Goal: Information Seeking & Learning: Check status

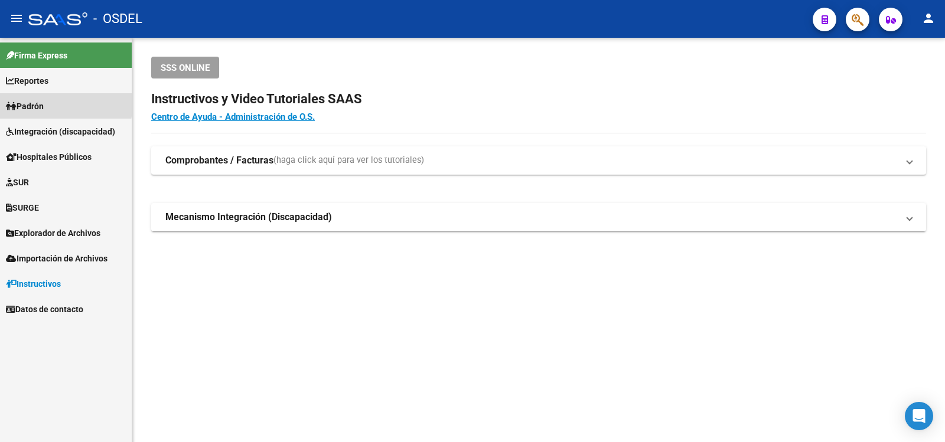
click at [31, 102] on span "Padrón" at bounding box center [25, 106] width 38 height 13
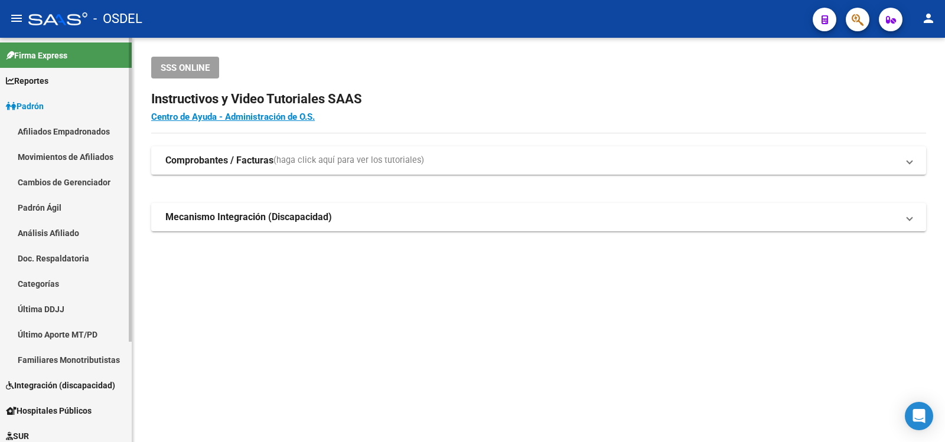
click at [42, 230] on link "Análisis Afiliado" at bounding box center [66, 232] width 132 height 25
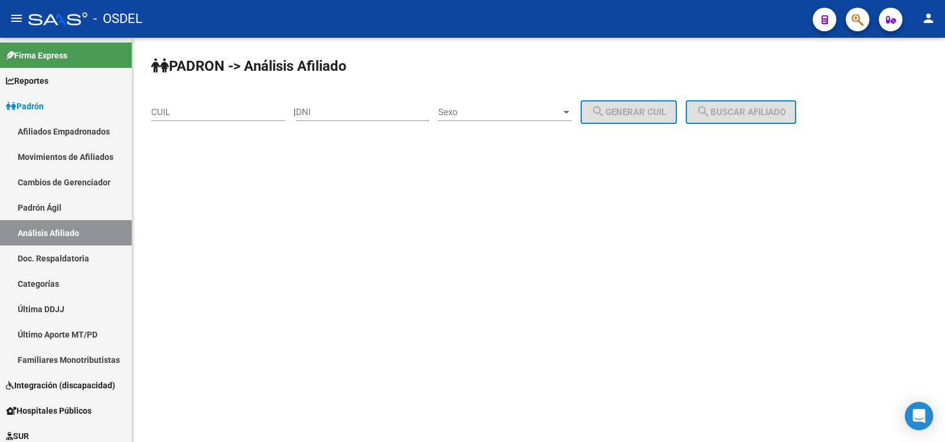
click at [329, 109] on input "DNI" at bounding box center [362, 112] width 133 height 11
type input "20607321"
click at [572, 107] on div at bounding box center [566, 111] width 11 height 9
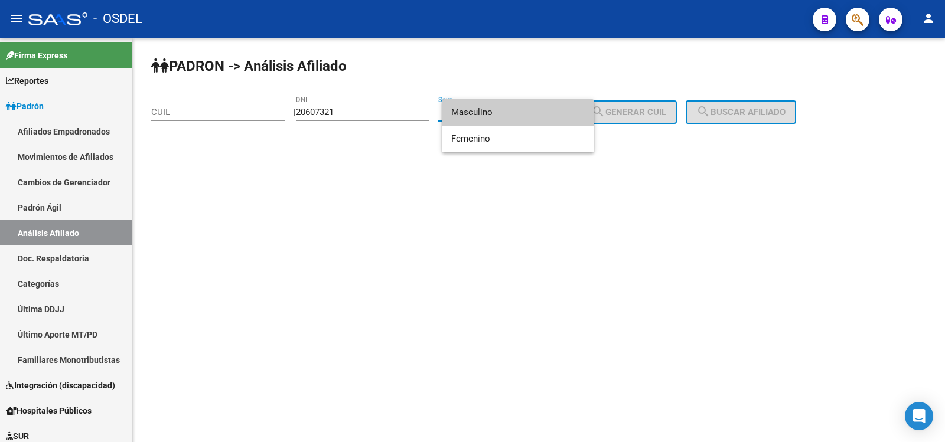
click at [475, 109] on span "Masculino" at bounding box center [517, 112] width 133 height 27
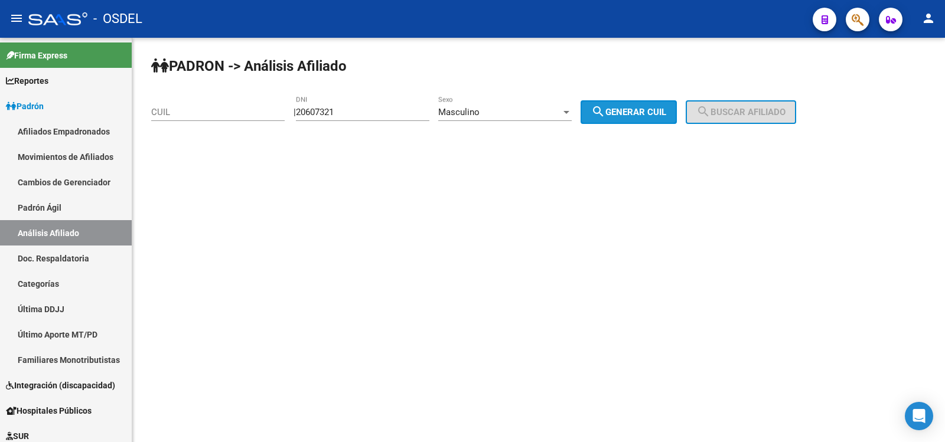
drag, startPoint x: 651, startPoint y: 106, endPoint x: 675, endPoint y: 109, distance: 25.0
click at [650, 106] on button "search Generar CUIL" at bounding box center [628, 112] width 96 height 24
type input "20-20607321-8"
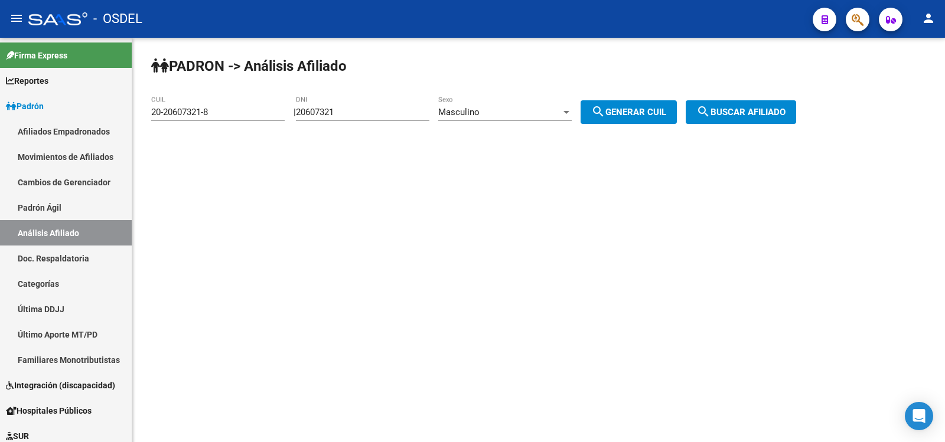
click at [752, 106] on button "search Buscar afiliado" at bounding box center [741, 112] width 110 height 24
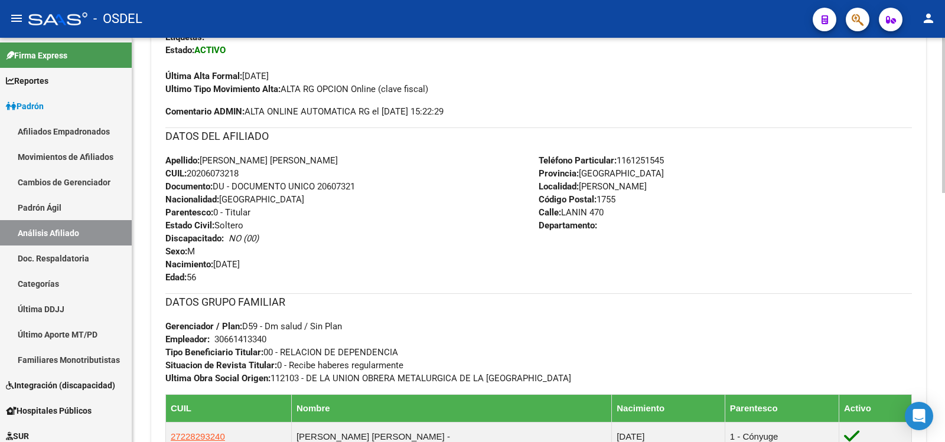
scroll to position [342, 0]
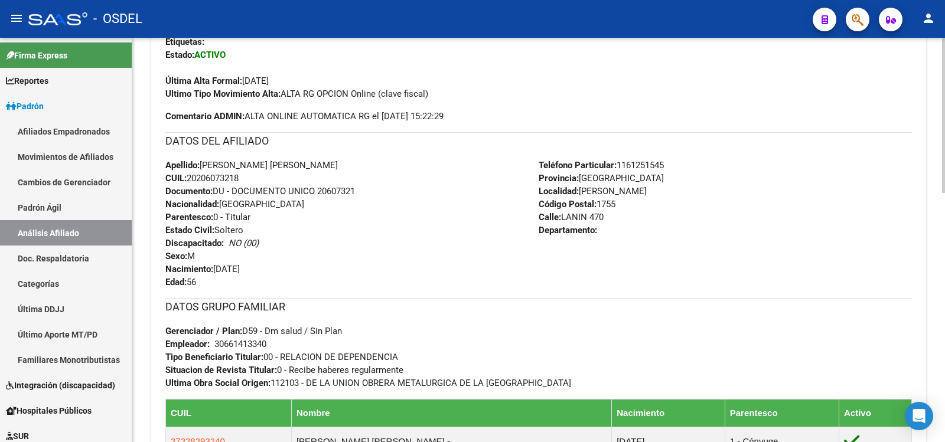
click at [944, 304] on div at bounding box center [943, 241] width 3 height 155
drag, startPoint x: 167, startPoint y: 55, endPoint x: 701, endPoint y: 366, distance: 617.9
click at [701, 376] on div "Enviar Credencial Digital remove_red_eye Movimientos Sin Certificado Discapacid…" at bounding box center [538, 297] width 746 height 592
click at [370, 220] on div "Apellido: [PERSON_NAME] [PERSON_NAME] CUIL: 20206073218 Documento: DU - DOCUMEN…" at bounding box center [351, 224] width 373 height 130
drag, startPoint x: 165, startPoint y: 51, endPoint x: 782, endPoint y: 379, distance: 698.1
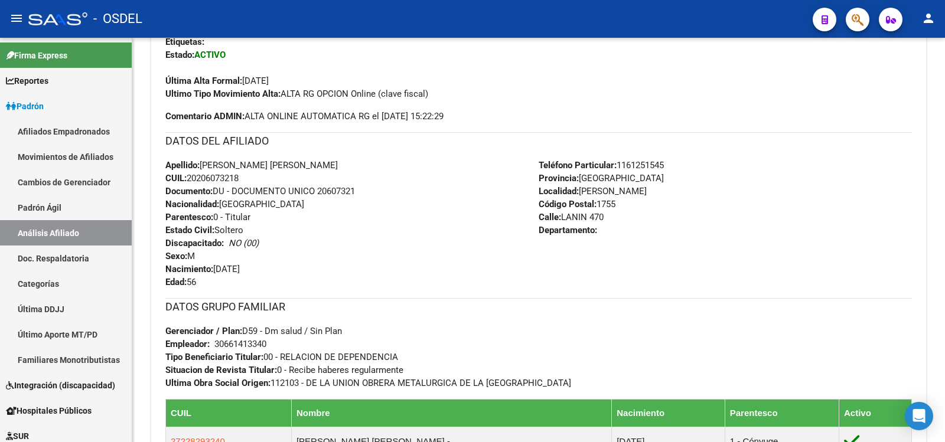
click at [782, 379] on div "Enviar Credencial Digital remove_red_eye Movimientos Sin Certificado Discapacid…" at bounding box center [538, 297] width 746 height 592
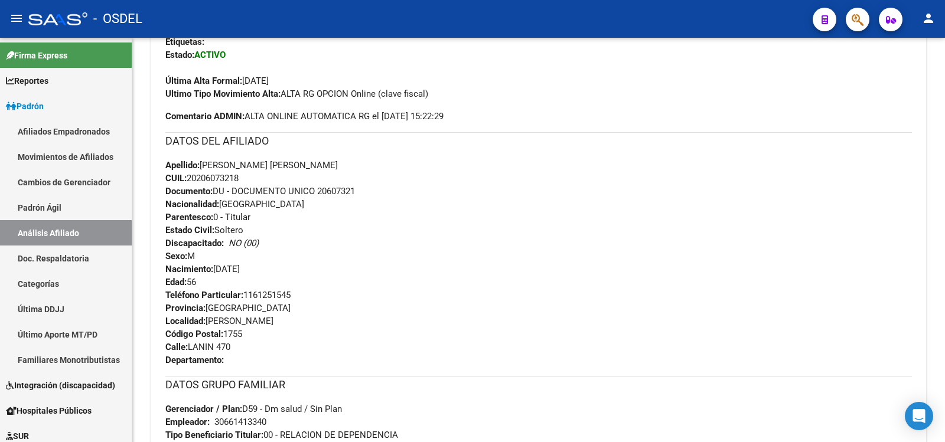
click at [521, 260] on div "Apellido: [PERSON_NAME] [PERSON_NAME] CUIL: 20206073218 Documento: DU - DOCUMEN…" at bounding box center [538, 224] width 746 height 130
click at [536, 249] on div "Apellido: [PERSON_NAME] [PERSON_NAME] CUIL: 20206073218 Documento: DU - DOCUMEN…" at bounding box center [538, 224] width 746 height 130
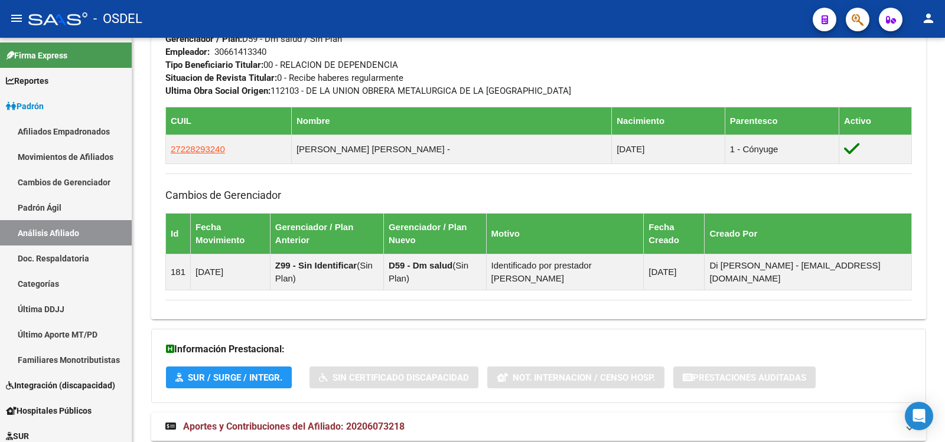
scroll to position [726, 0]
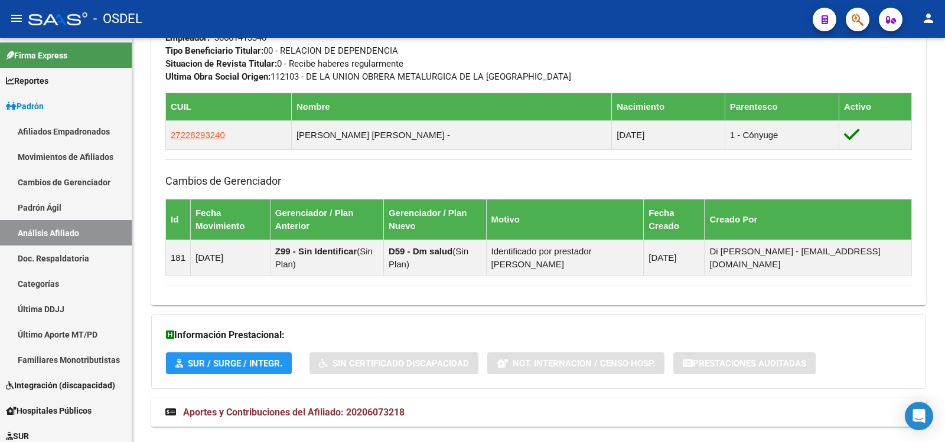
click at [251, 407] on span "Aportes y Contribuciones del Afiliado: 20206073218" at bounding box center [293, 412] width 221 height 11
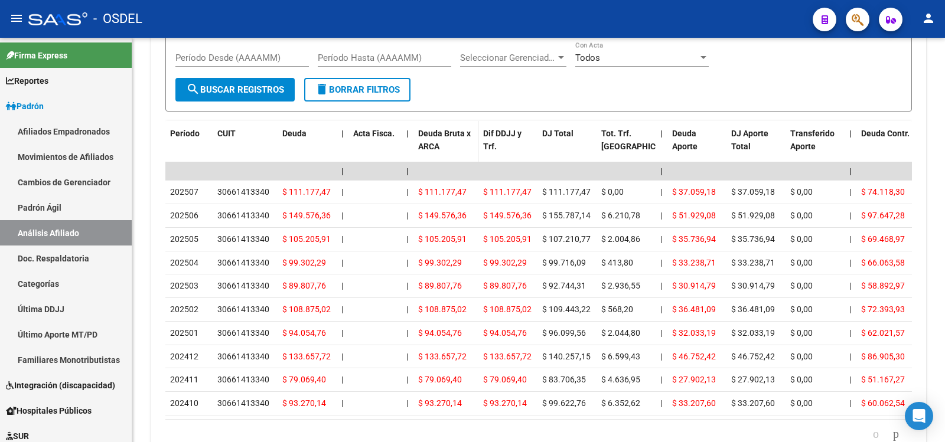
scroll to position [1258, 0]
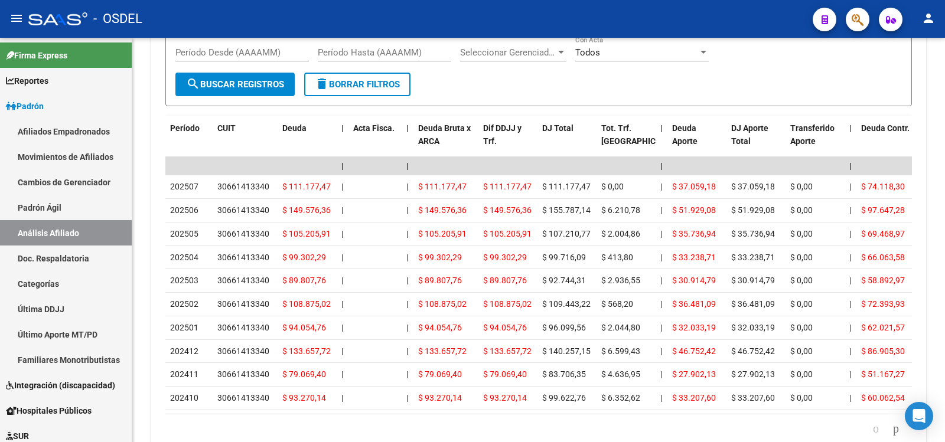
drag, startPoint x: 383, startPoint y: 393, endPoint x: 440, endPoint y: 400, distance: 58.2
click at [440, 400] on datatable-body "| | | | | | | | | | | | | 202507 30661413340 $ 111.177,47 | | $ 111.177,47 $ 11…" at bounding box center [538, 285] width 746 height 257
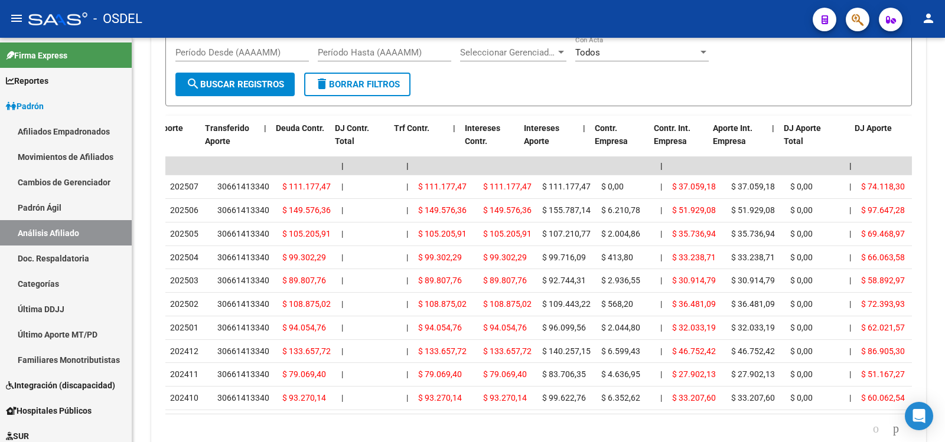
scroll to position [0, 653]
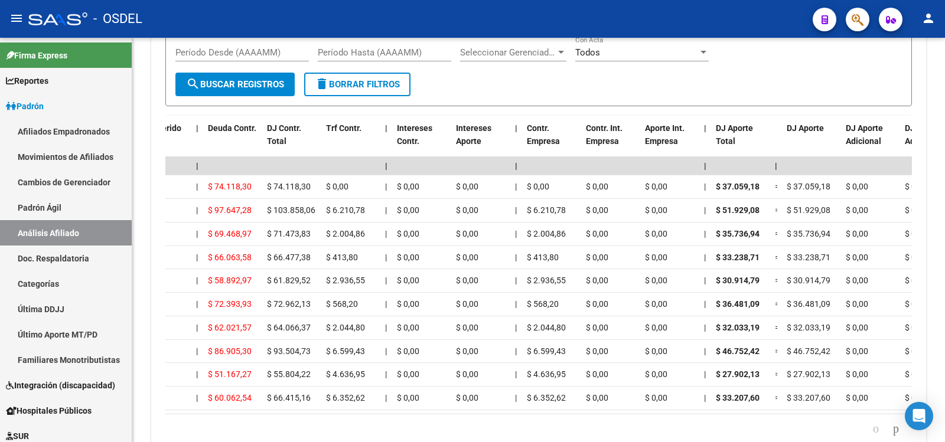
click at [905, 391] on datatable-body "| | | | | | | | | | | | | 202507 30661413340 $ 111.177,47 | | $ 111.177,47 $ 11…" at bounding box center [538, 285] width 746 height 257
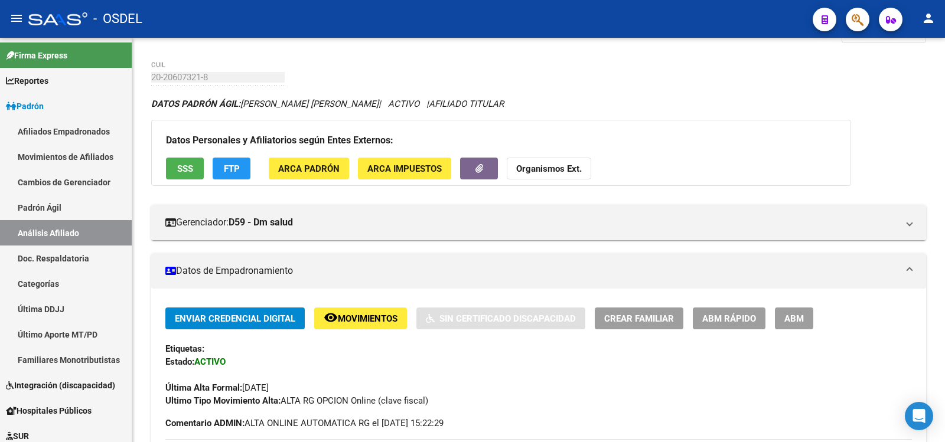
scroll to position [59, 0]
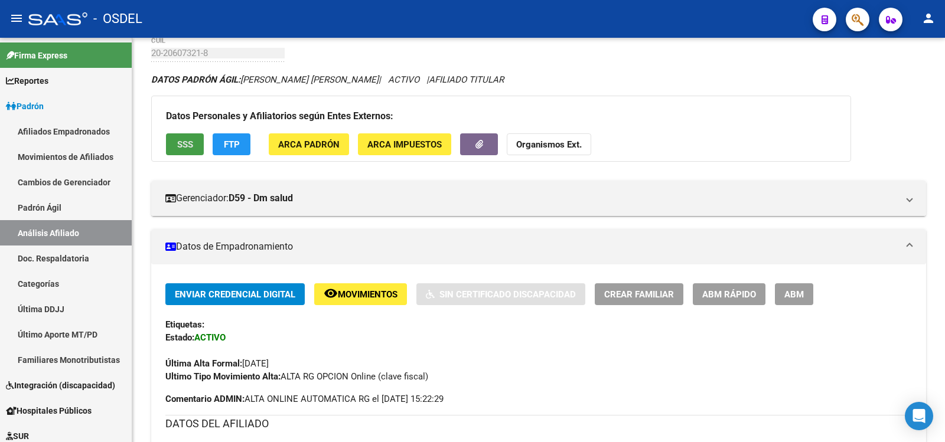
click at [188, 142] on span "SSS" at bounding box center [185, 144] width 16 height 11
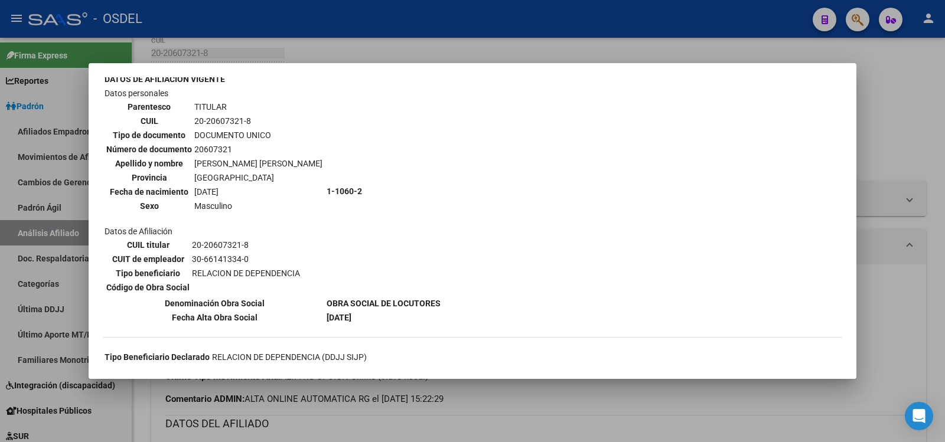
scroll to position [0, 0]
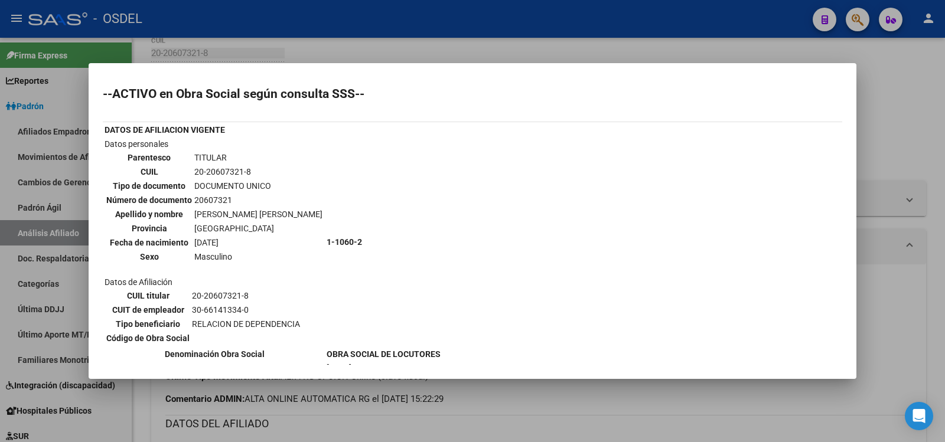
click at [475, 47] on div at bounding box center [472, 221] width 945 height 442
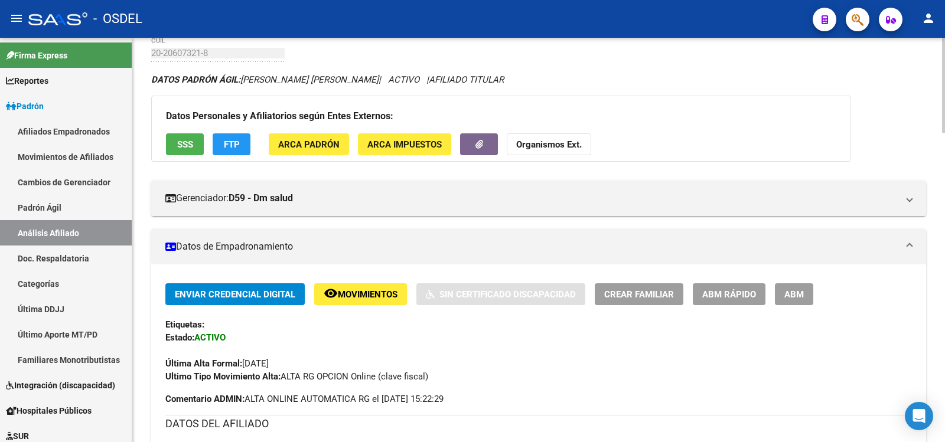
click at [232, 140] on span "FTP" at bounding box center [232, 144] width 16 height 11
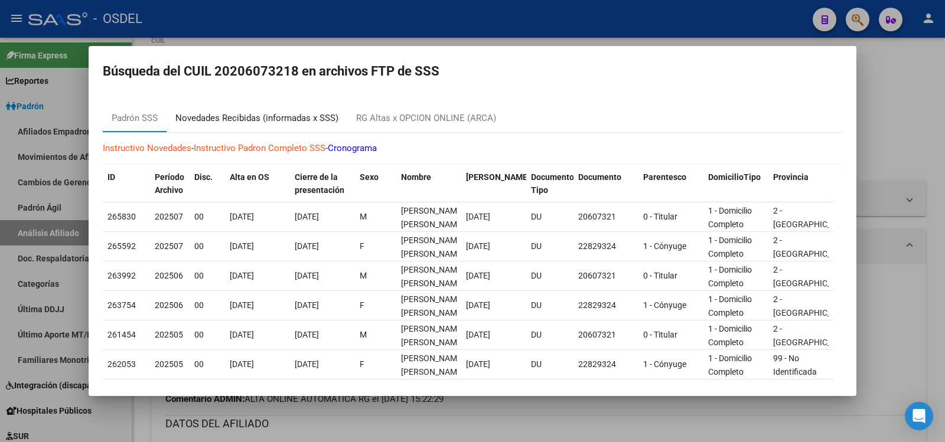
click at [197, 118] on div "Novedades Recibidas (informadas x SSS)" at bounding box center [256, 119] width 163 height 14
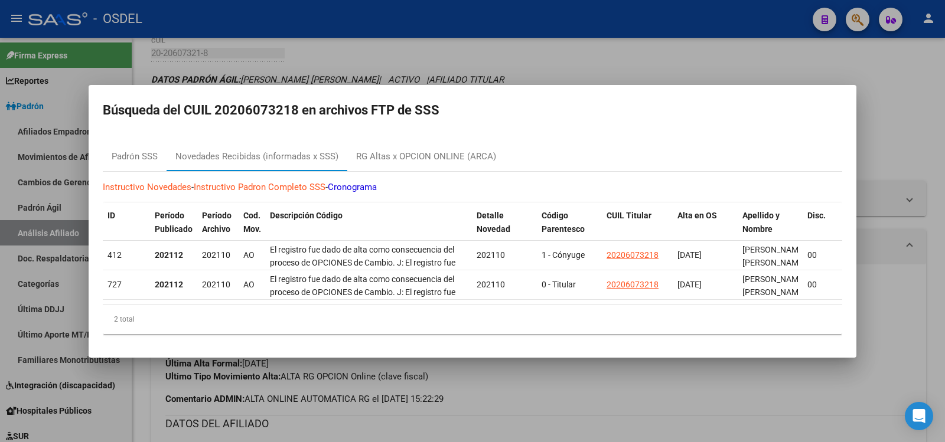
click at [311, 50] on div at bounding box center [472, 221] width 945 height 442
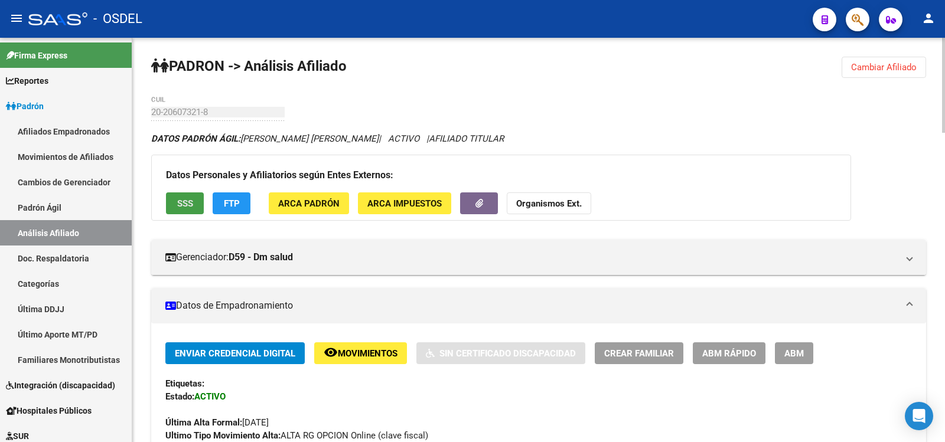
click at [184, 201] on span "SSS" at bounding box center [185, 203] width 16 height 11
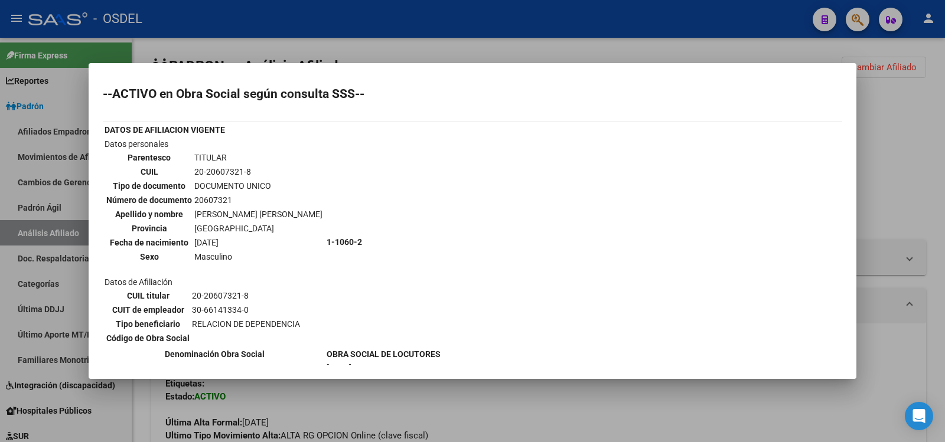
click at [513, 48] on div at bounding box center [472, 221] width 945 height 442
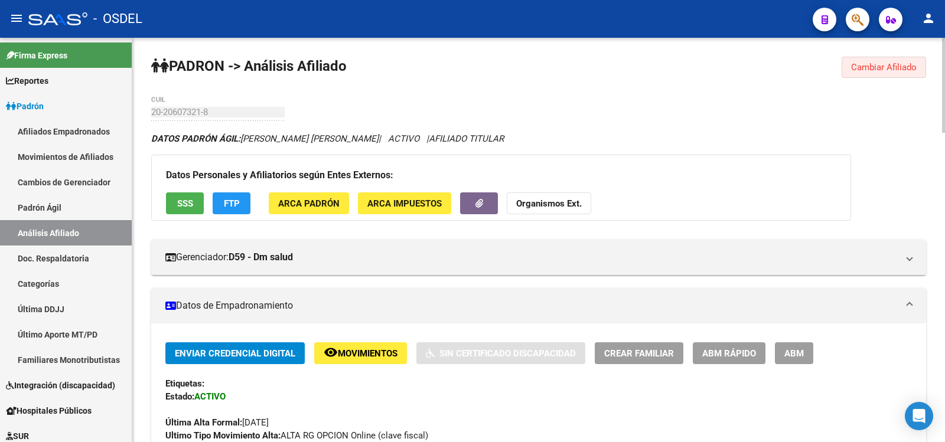
click at [902, 66] on span "Cambiar Afiliado" at bounding box center [884, 67] width 66 height 11
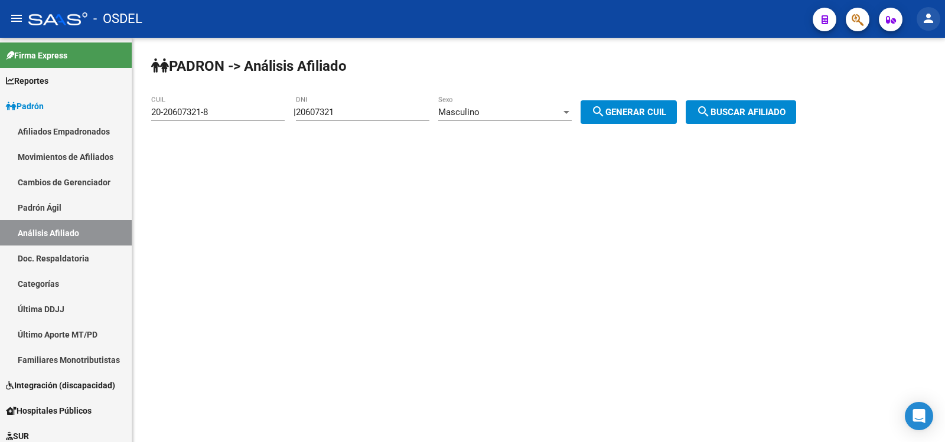
click at [926, 15] on mat-icon "person" at bounding box center [928, 18] width 14 height 14
click at [908, 77] on button "exit_to_app Salir" at bounding box center [904, 78] width 72 height 28
